Goal: Information Seeking & Learning: Learn about a topic

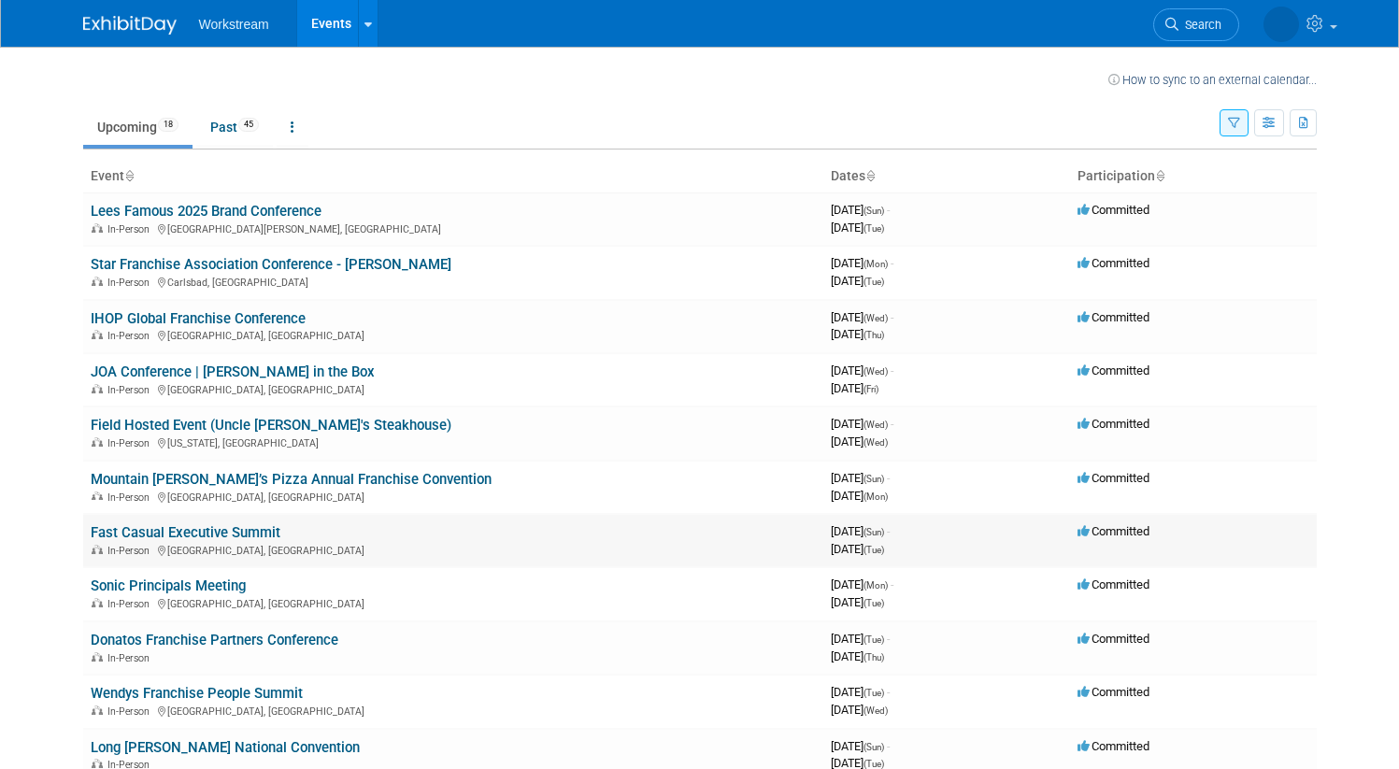
click at [237, 531] on link "Fast Casual Executive Summit" at bounding box center [186, 532] width 190 height 17
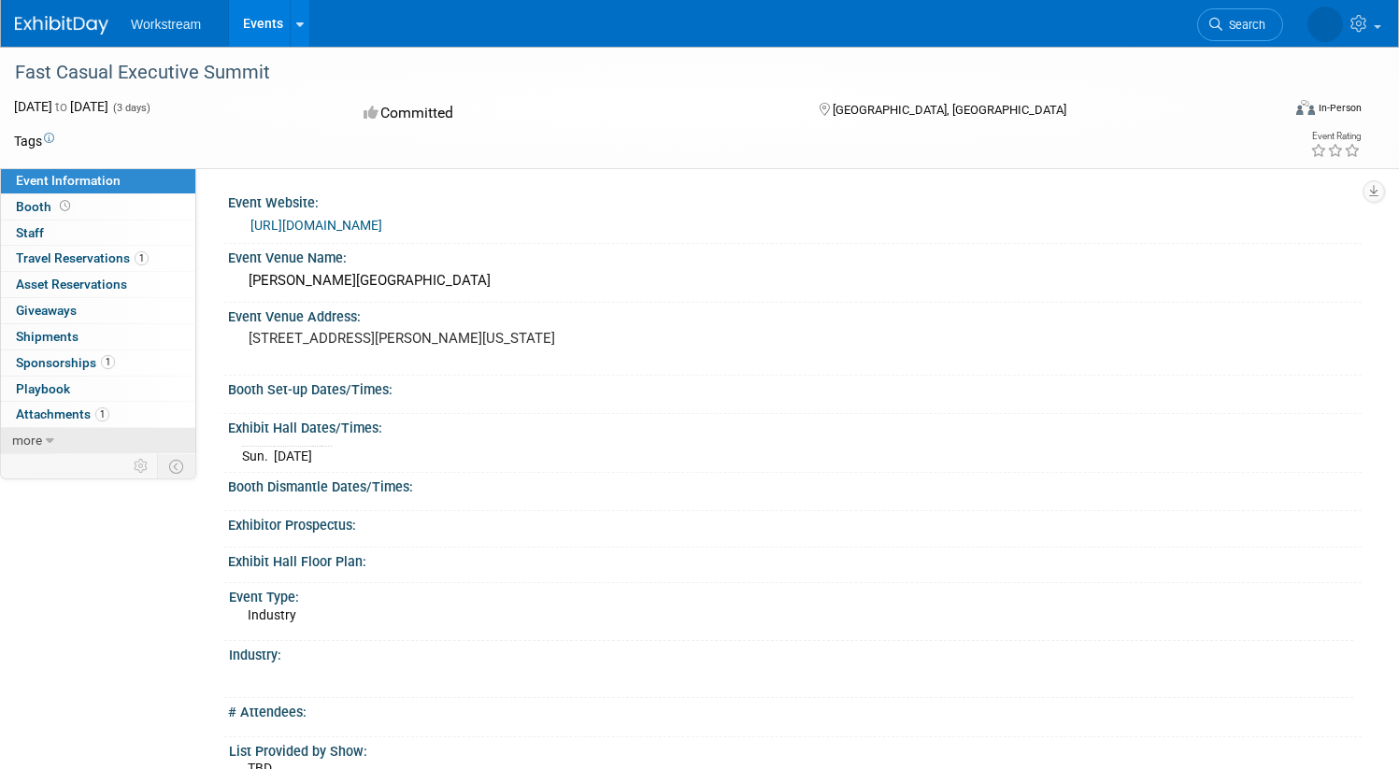
click at [122, 443] on link "more" at bounding box center [98, 440] width 194 height 25
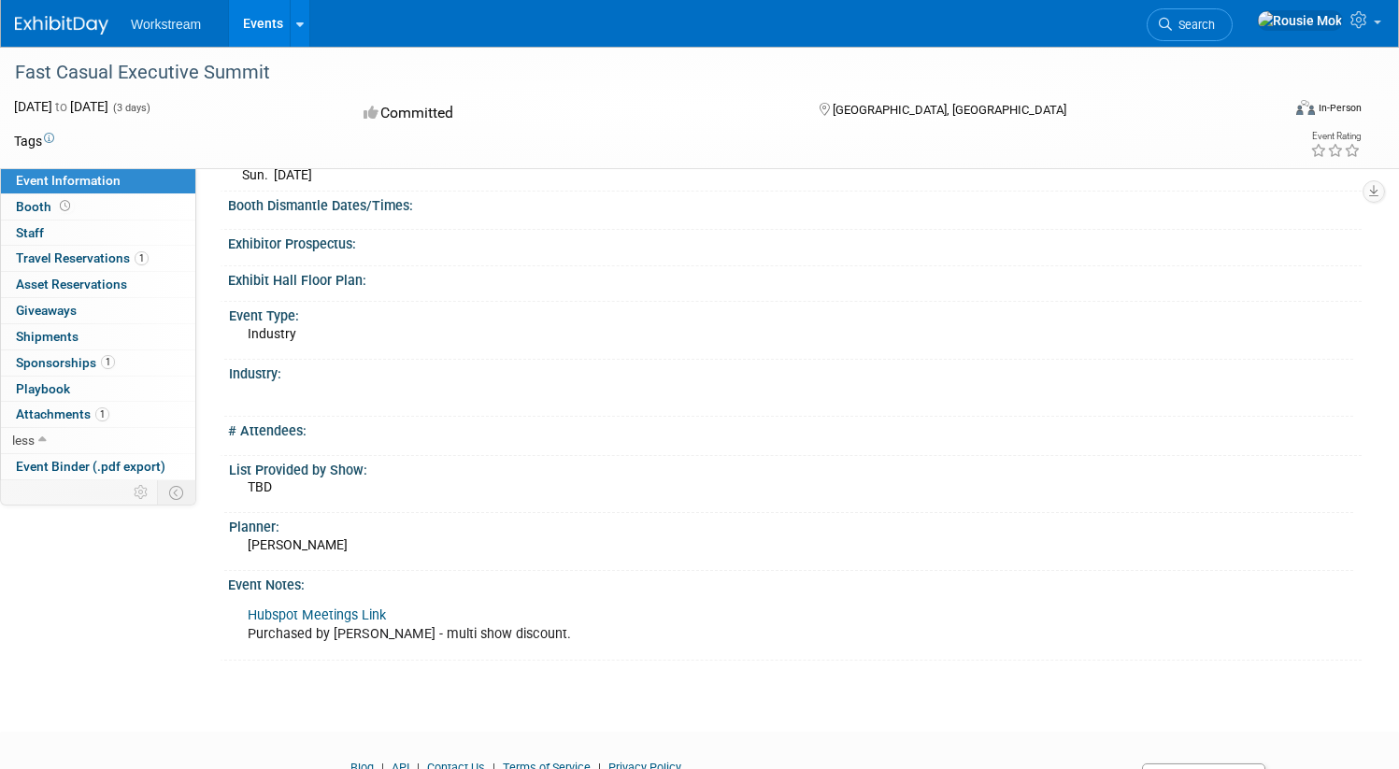
scroll to position [375, 0]
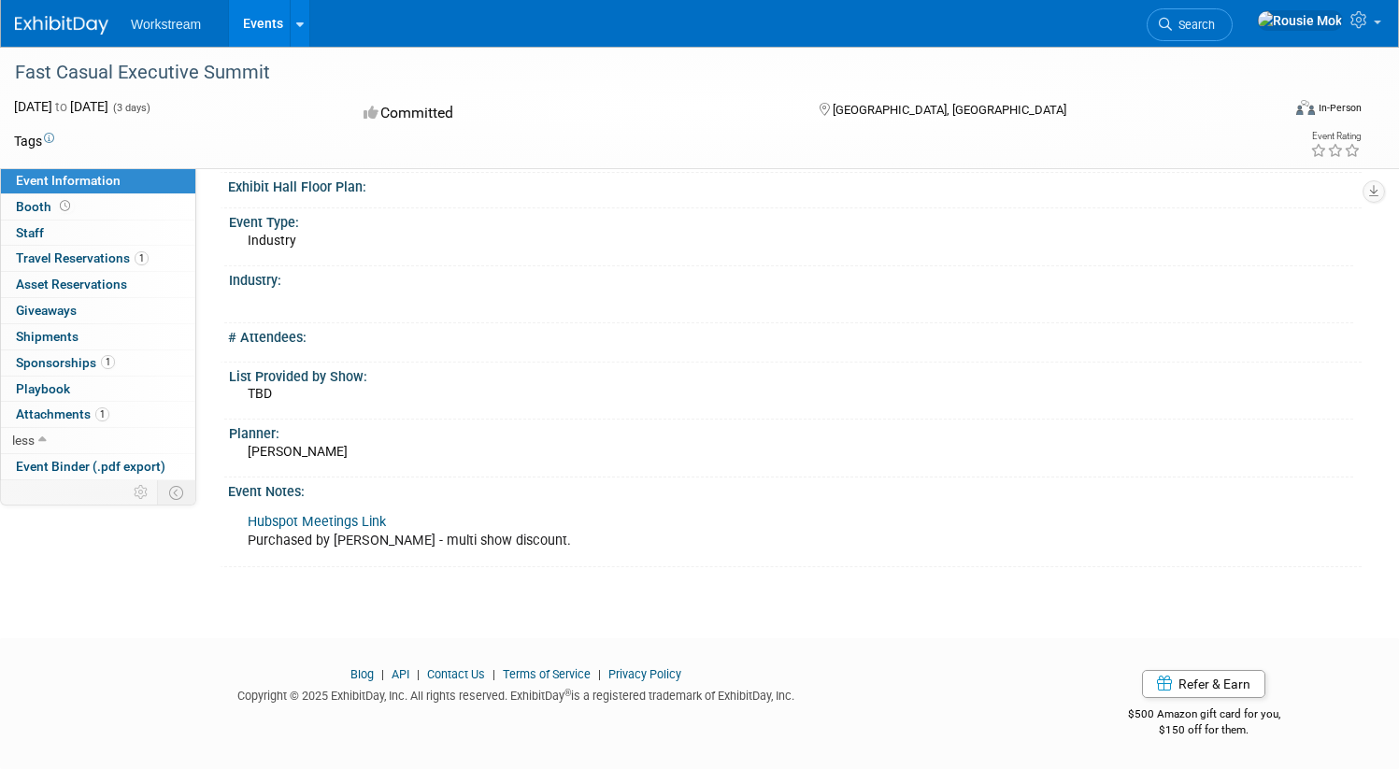
click at [102, 12] on link at bounding box center [73, 15] width 116 height 15
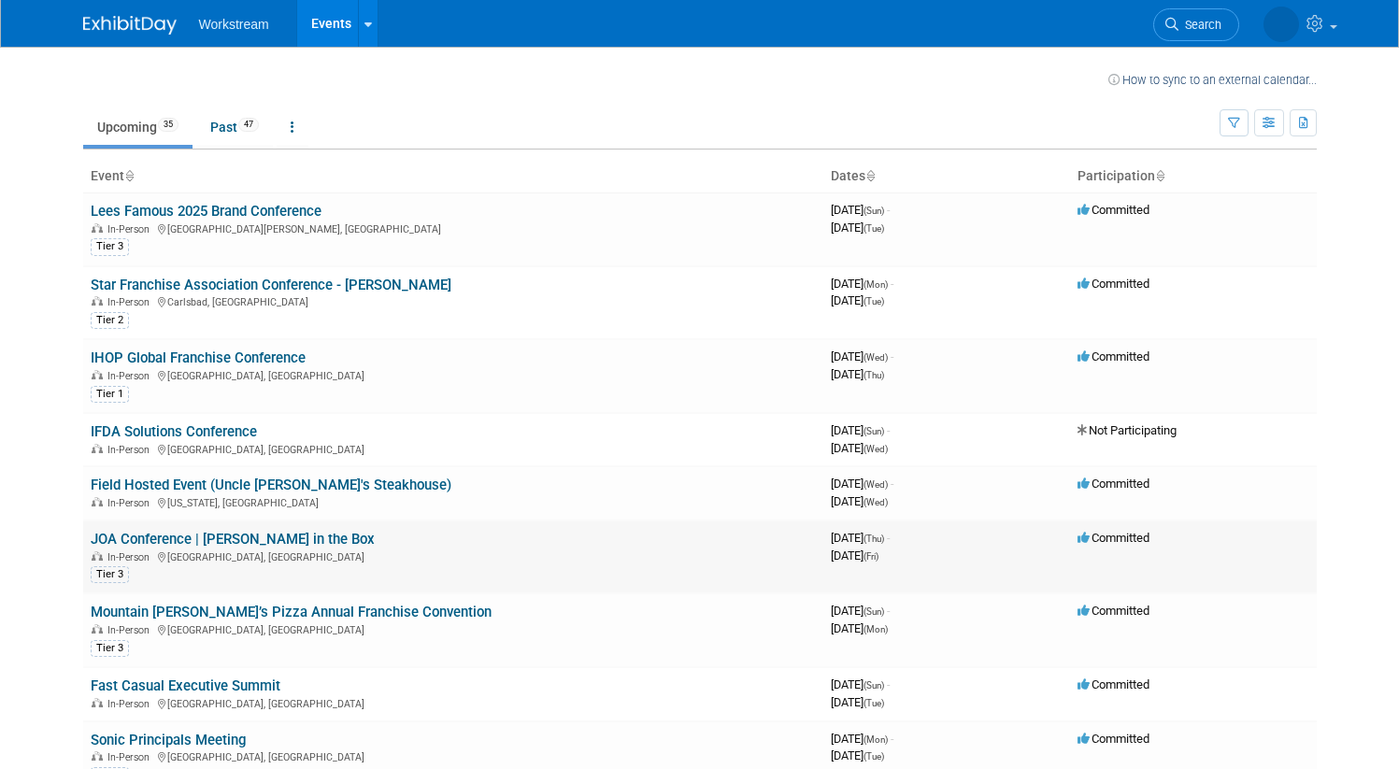
click at [235, 540] on link "JOA Conference | [PERSON_NAME] in the Box" at bounding box center [233, 539] width 284 height 17
